Goal: Contribute content: Add original content to the website for others to see

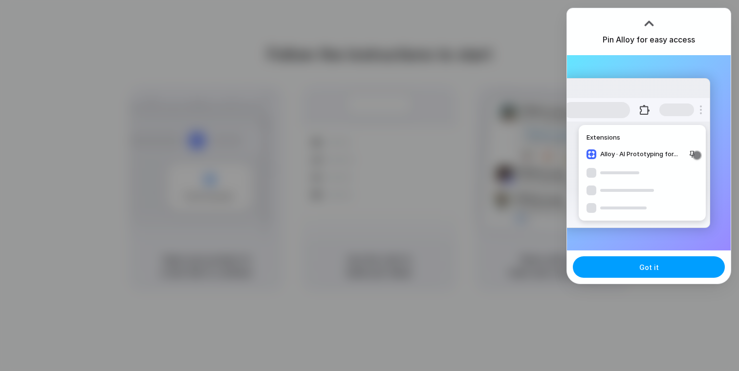
click at [648, 274] on button "Got it" at bounding box center [649, 266] width 152 height 21
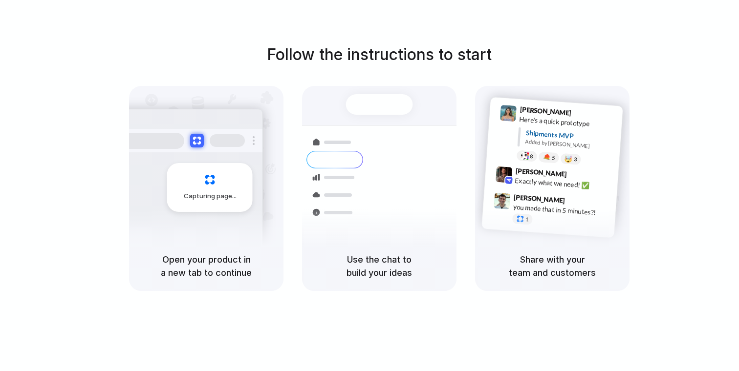
click at [369, 186] on div at bounding box center [369, 186] width 0 height 0
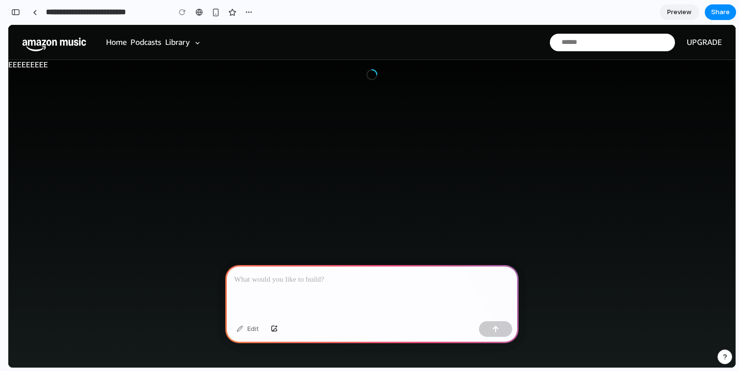
click at [288, 285] on div at bounding box center [371, 291] width 293 height 52
click at [267, 283] on p at bounding box center [372, 280] width 276 height 12
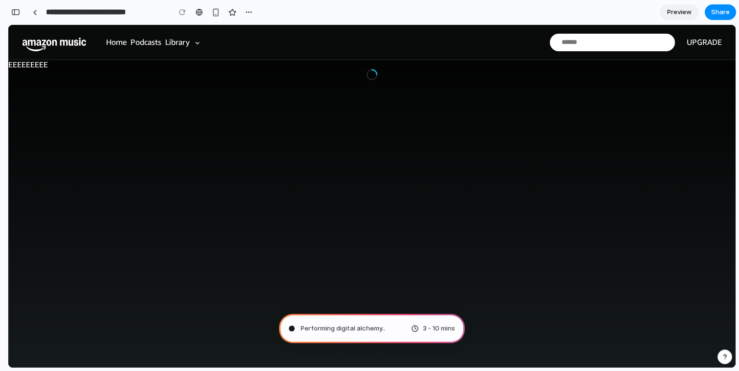
type input "**********"
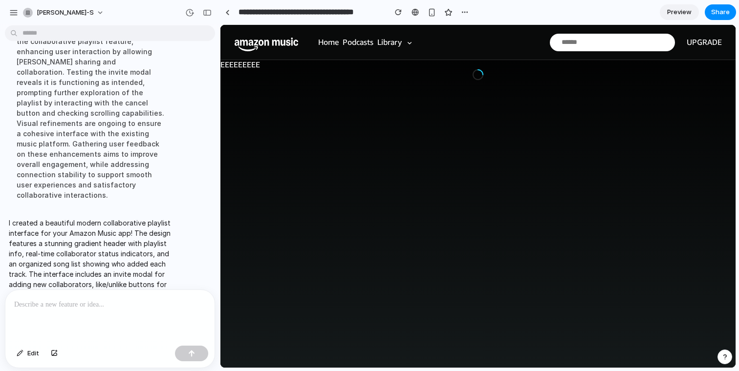
scroll to position [127, 0]
